Goal: Task Accomplishment & Management: Manage account settings

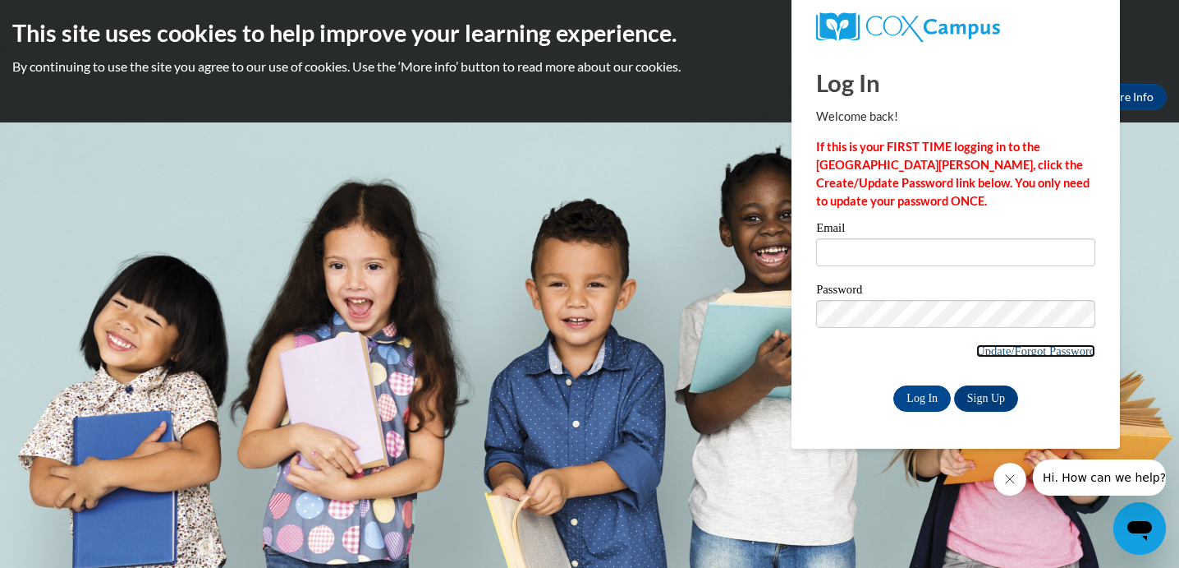
click at [1005, 352] on link "Update/Forgot Password" at bounding box center [1036, 350] width 119 height 13
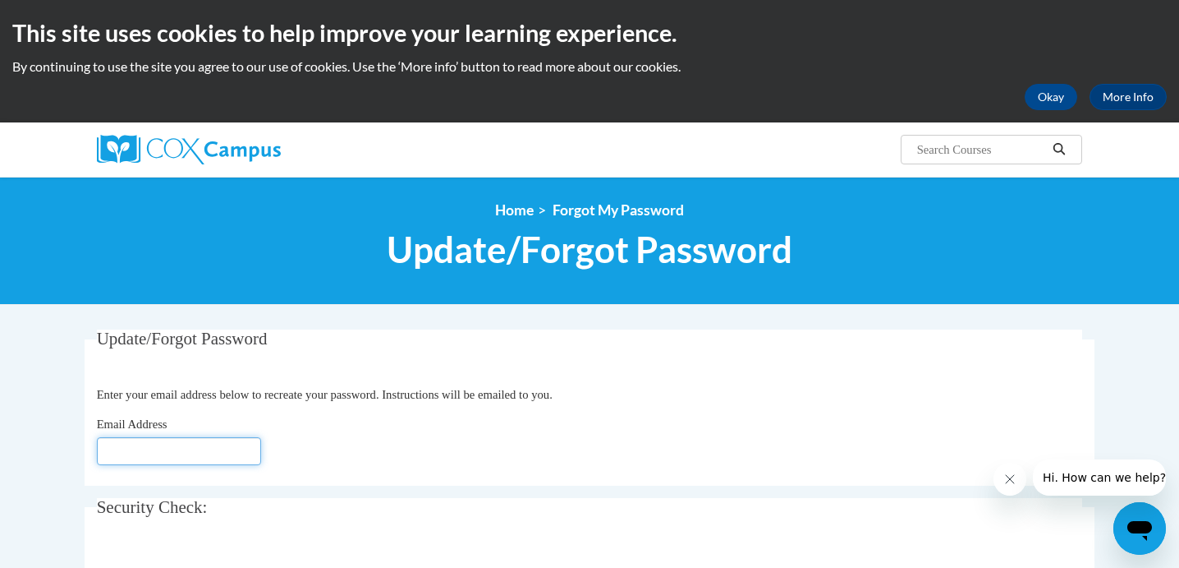
click at [168, 445] on input "Email Address" at bounding box center [179, 451] width 164 height 28
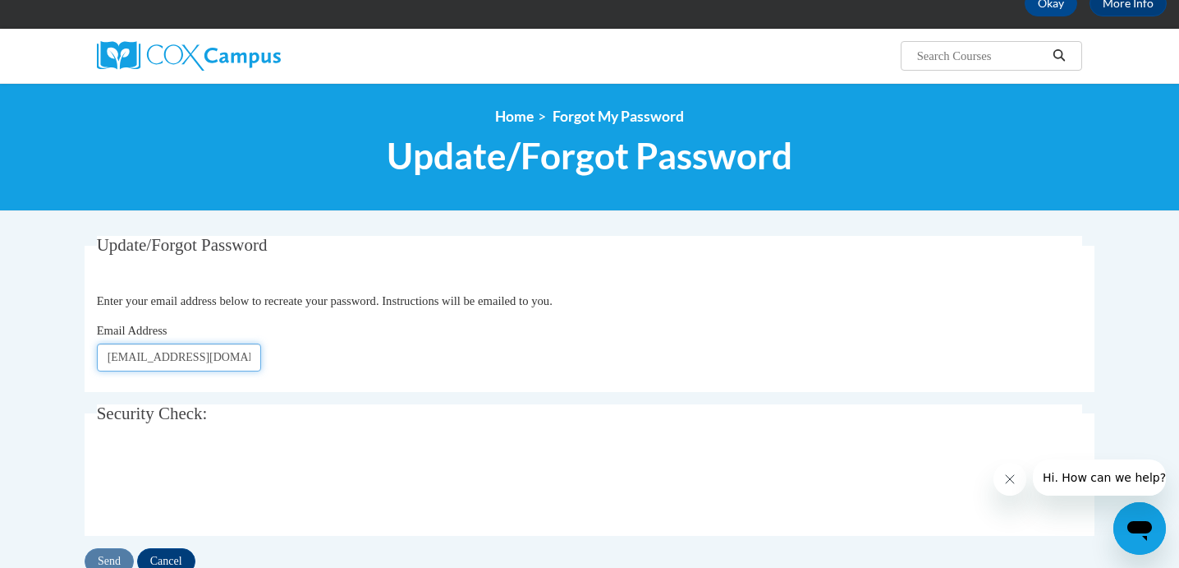
scroll to position [94, 0]
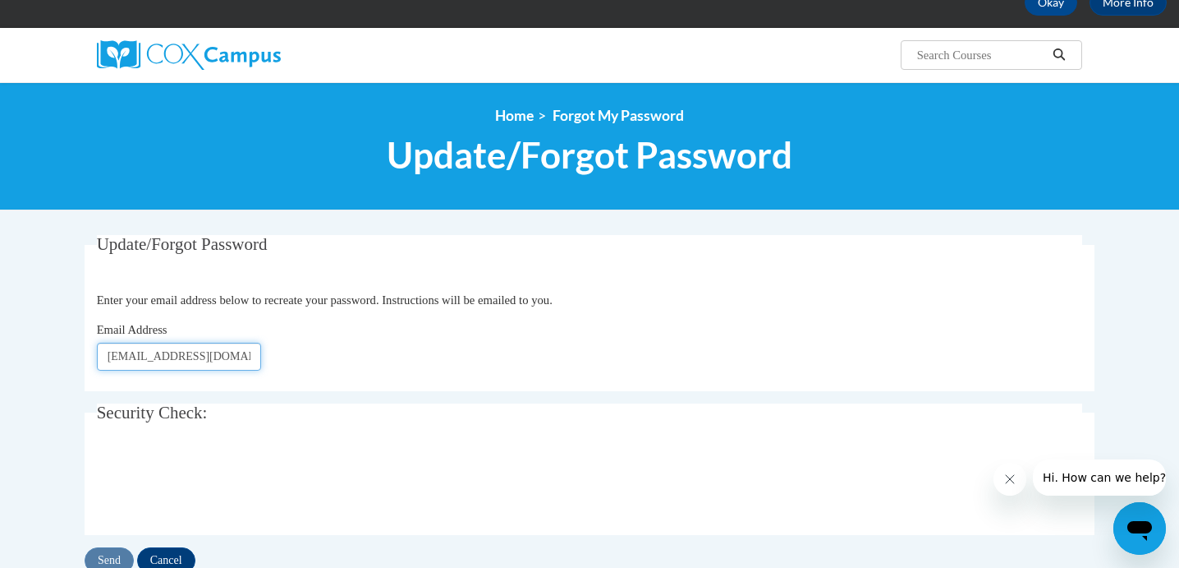
type input "[EMAIL_ADDRESS][DOMAIN_NAME]"
click at [113, 555] on input "Send" at bounding box center [109, 560] width 49 height 26
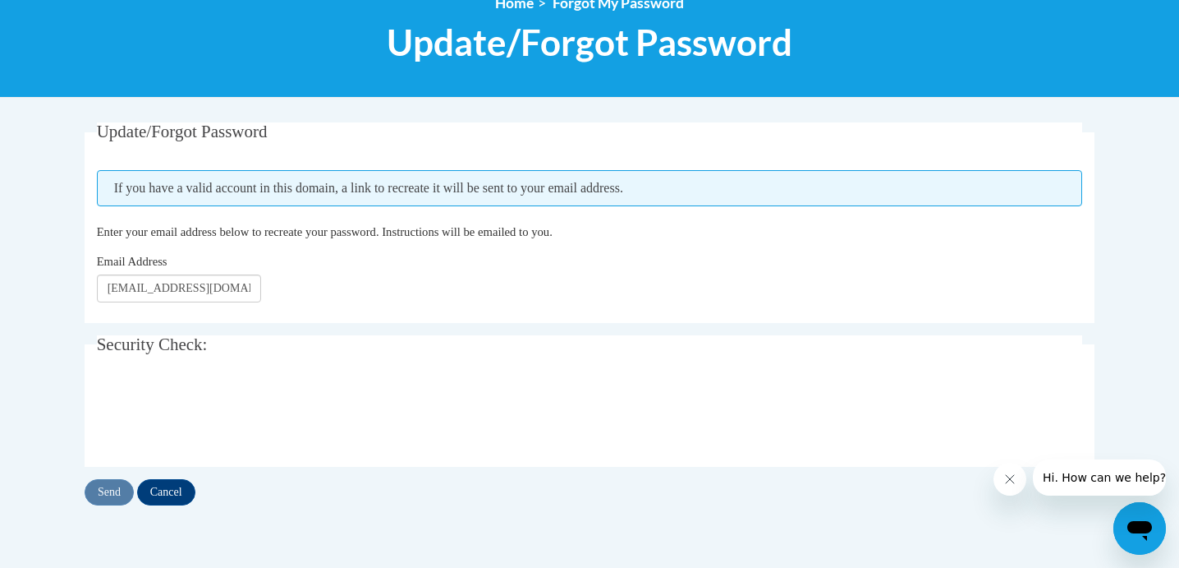
scroll to position [211, 0]
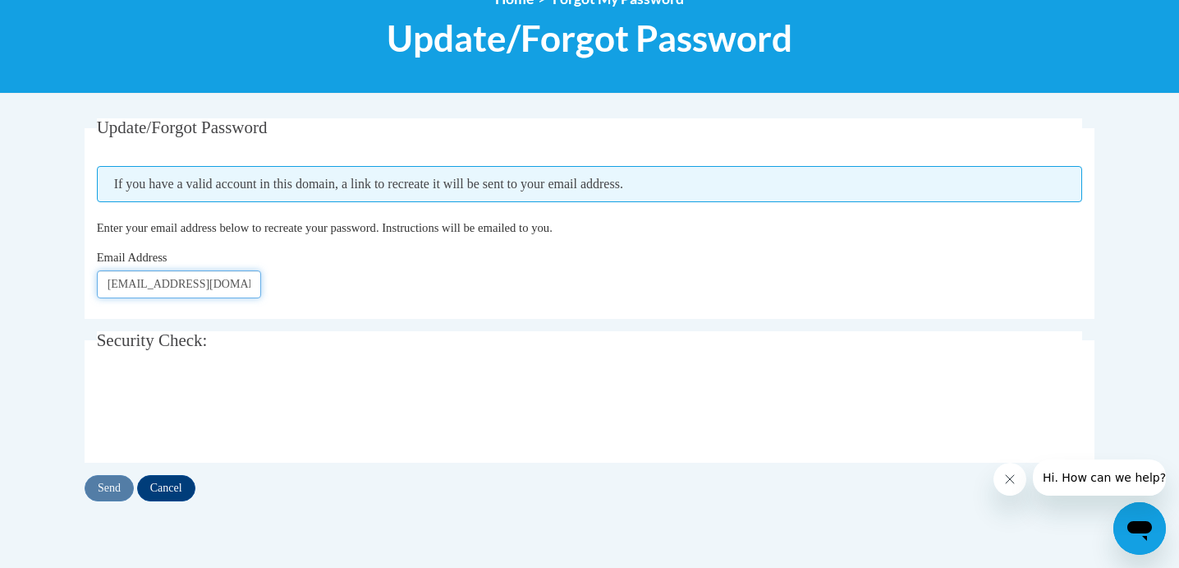
drag, startPoint x: 166, startPoint y: 287, endPoint x: 145, endPoint y: 285, distance: 20.6
click at [145, 285] on input "oliviasathre@gmail.com" at bounding box center [179, 284] width 164 height 28
click at [134, 285] on input "oliviasathre@gmail.com" at bounding box center [179, 284] width 164 height 28
drag, startPoint x: 236, startPoint y: 284, endPoint x: 182, endPoint y: 285, distance: 54.2
click at [182, 285] on input "olivia.sathre@gmail.com" at bounding box center [179, 284] width 164 height 28
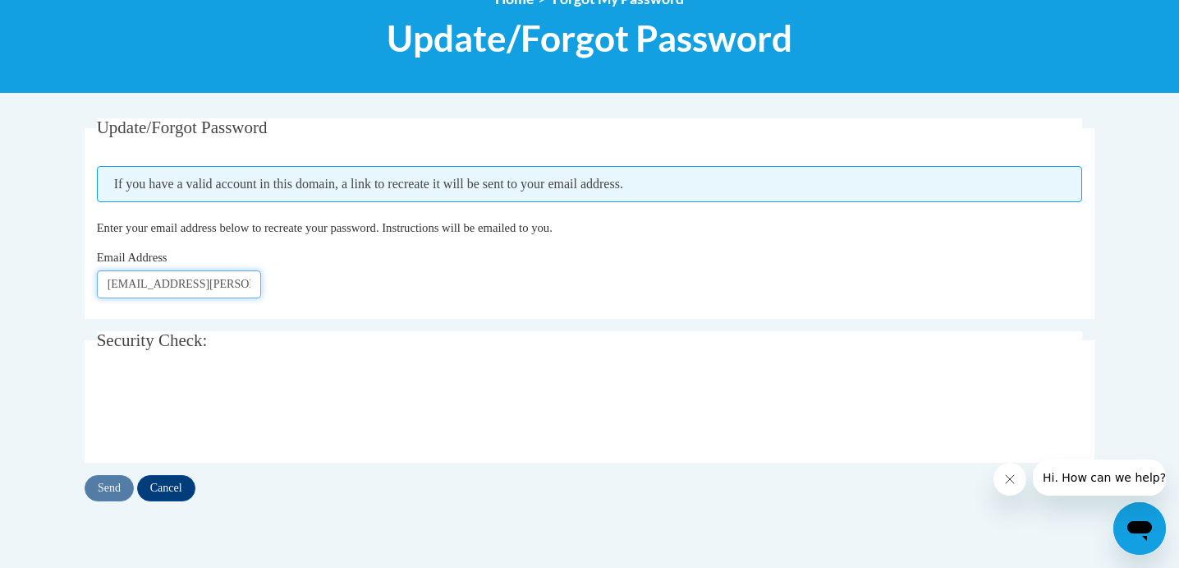
scroll to position [0, 2]
type input "olivia.sathre@bend.k12.or.us"
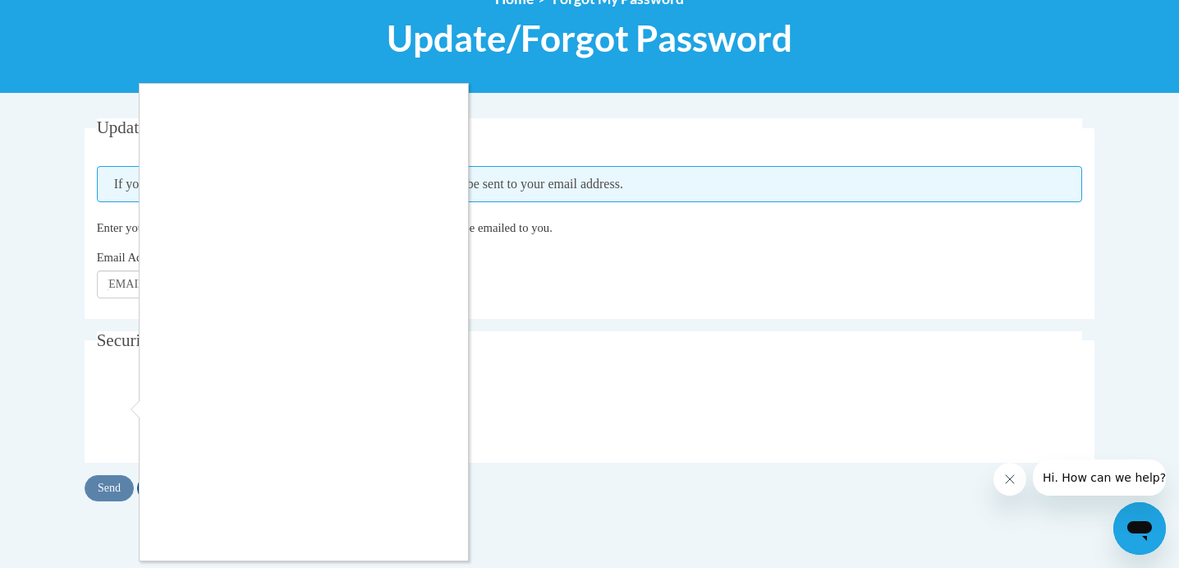
click at [116, 411] on div at bounding box center [589, 284] width 1179 height 568
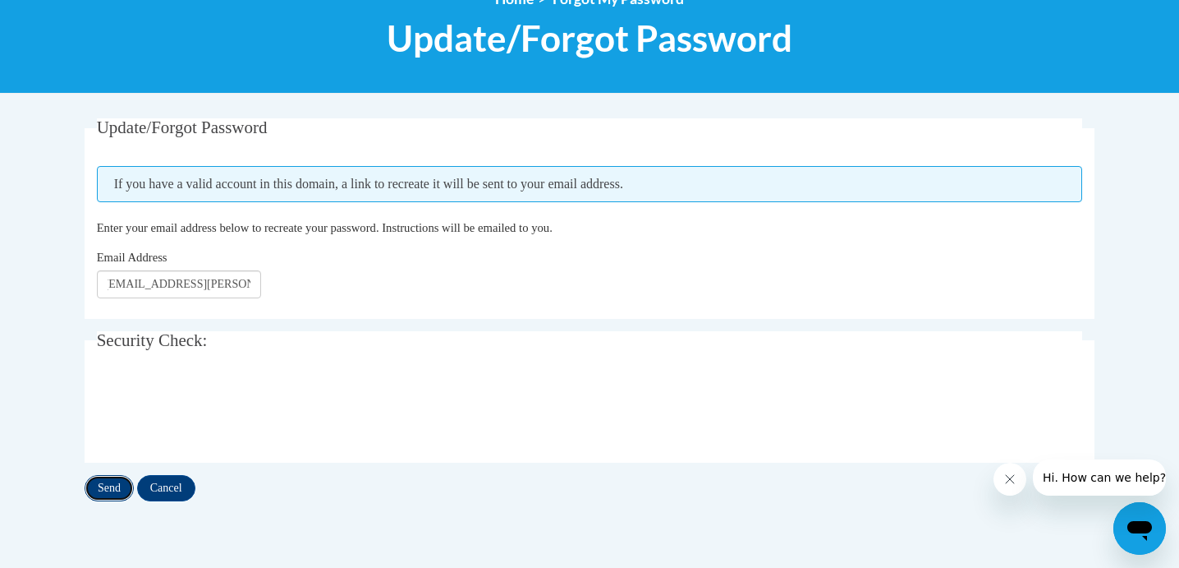
click at [114, 492] on input "Send" at bounding box center [109, 488] width 49 height 26
